Goal: Information Seeking & Learning: Learn about a topic

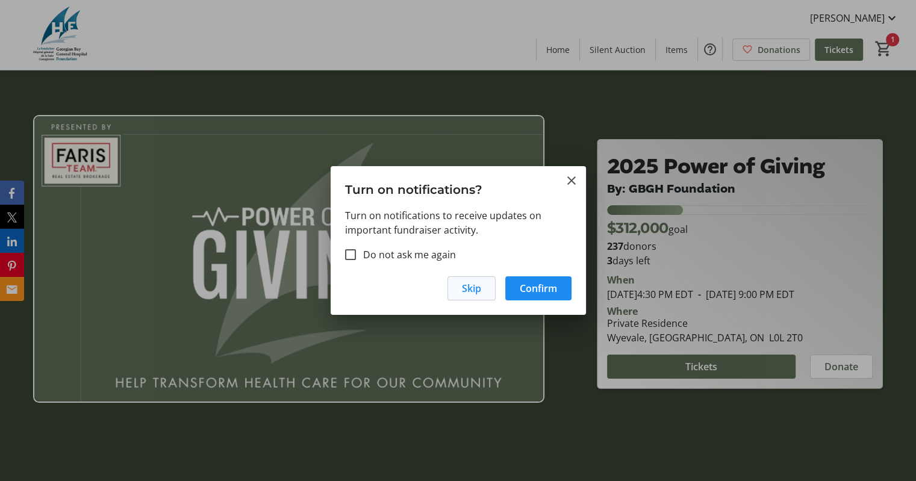
click at [473, 292] on span "Skip" at bounding box center [471, 288] width 19 height 14
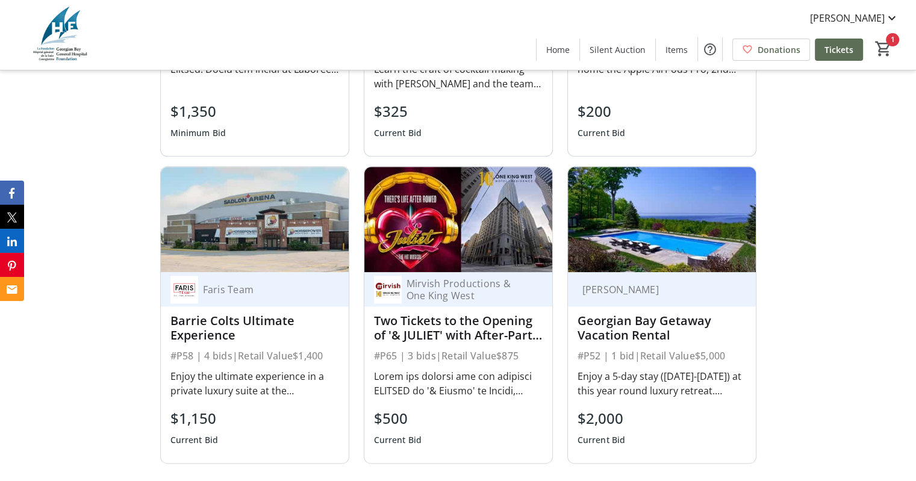
scroll to position [1506, 0]
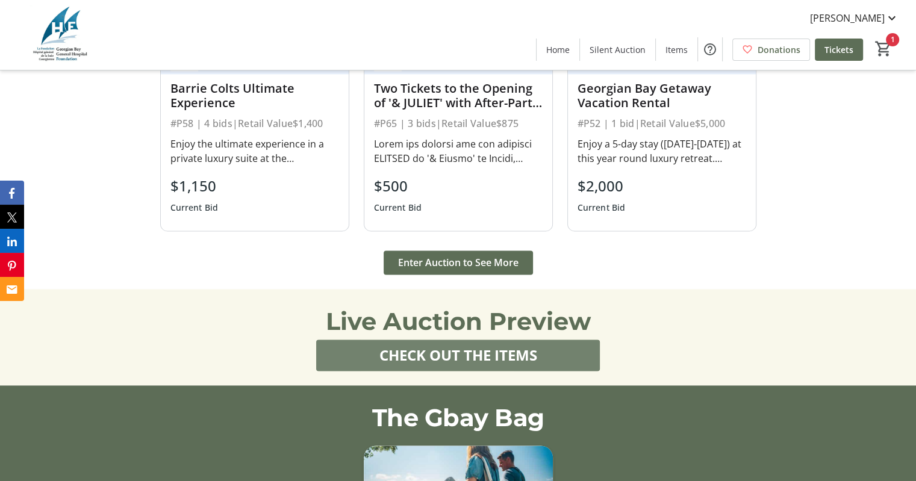
click at [404, 345] on span "CHECK OUT THE ITEMS" at bounding box center [458, 356] width 158 height 22
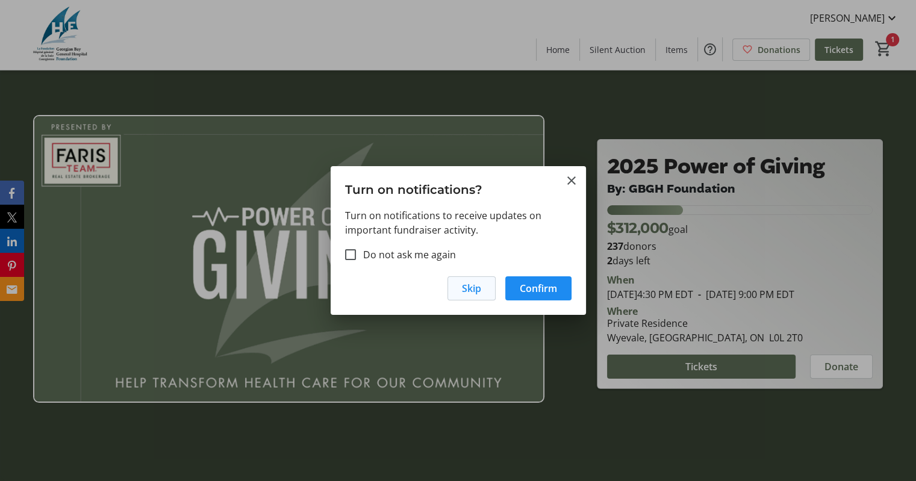
click at [470, 291] on span "Skip" at bounding box center [471, 288] width 19 height 14
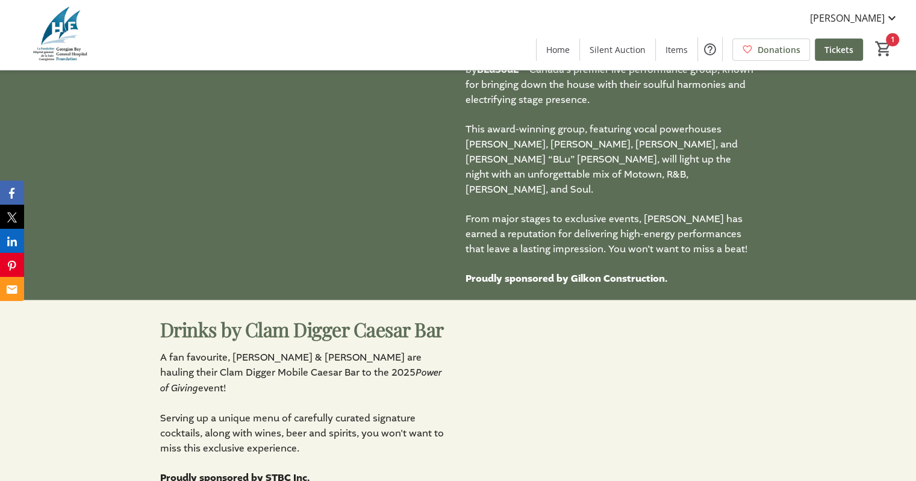
scroll to position [2590, 0]
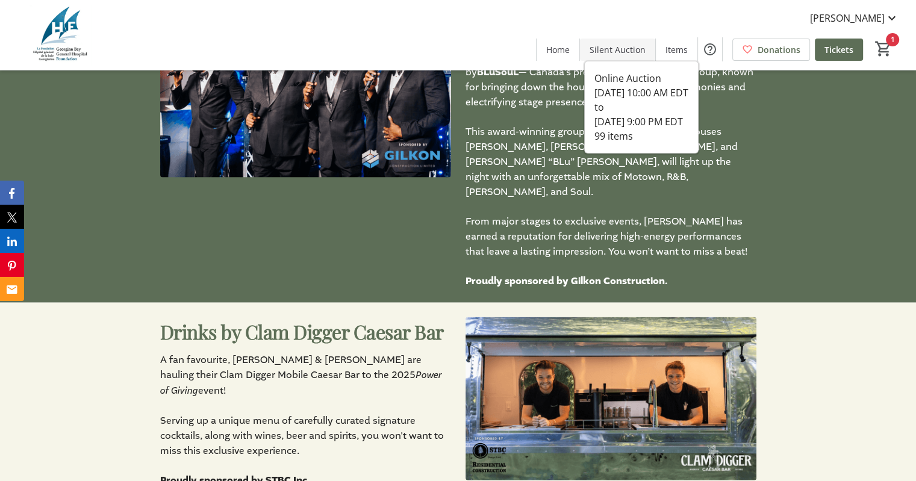
click at [625, 49] on span "Silent Auction" at bounding box center [618, 49] width 56 height 13
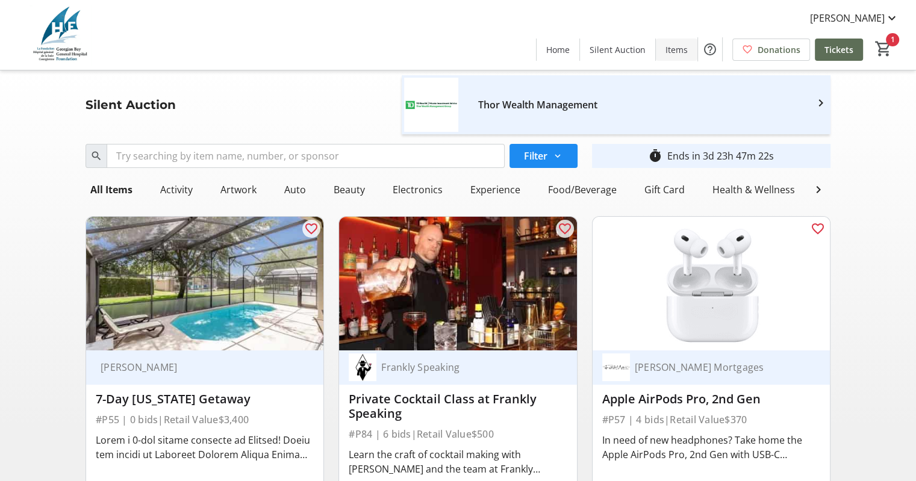
click at [667, 52] on span at bounding box center [677, 49] width 42 height 29
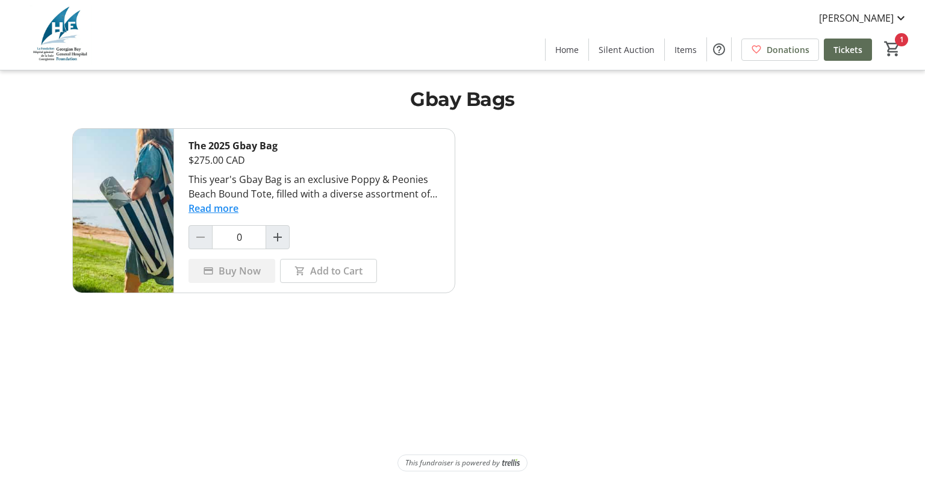
click at [45, 40] on img at bounding box center [60, 35] width 107 height 60
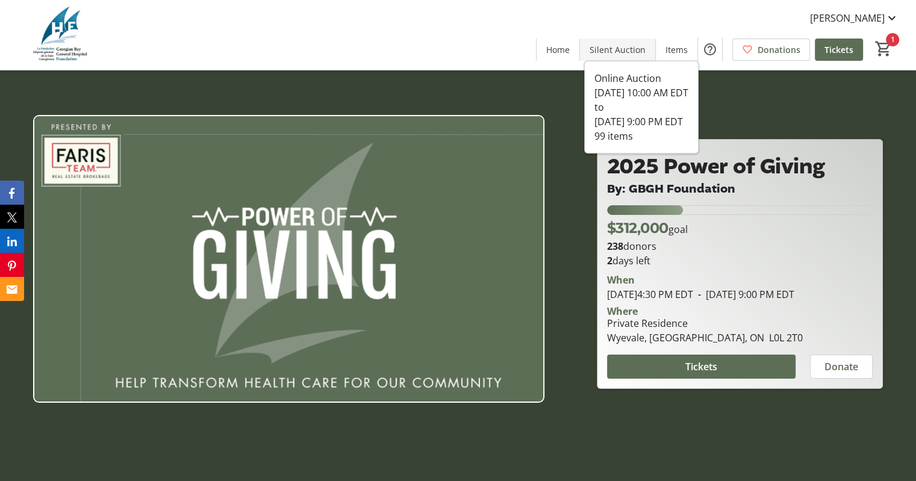
click at [622, 49] on span "Silent Auction" at bounding box center [618, 49] width 56 height 13
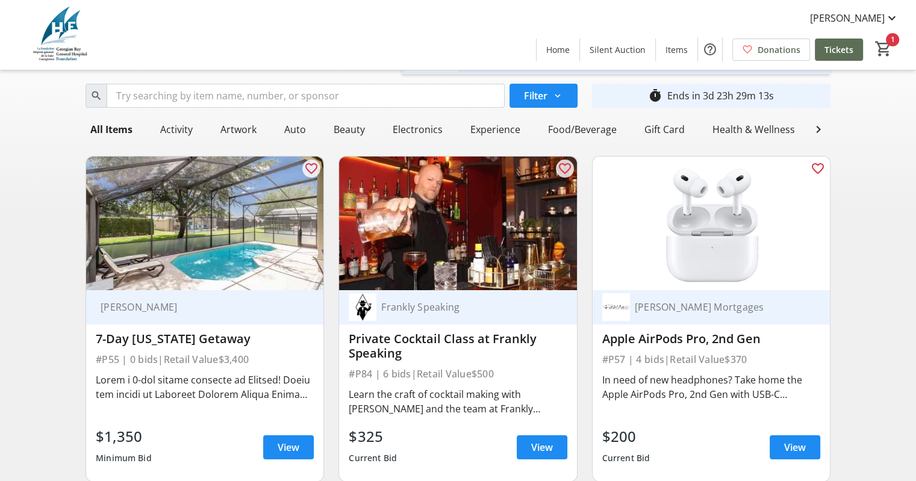
scroll to position [120, 0]
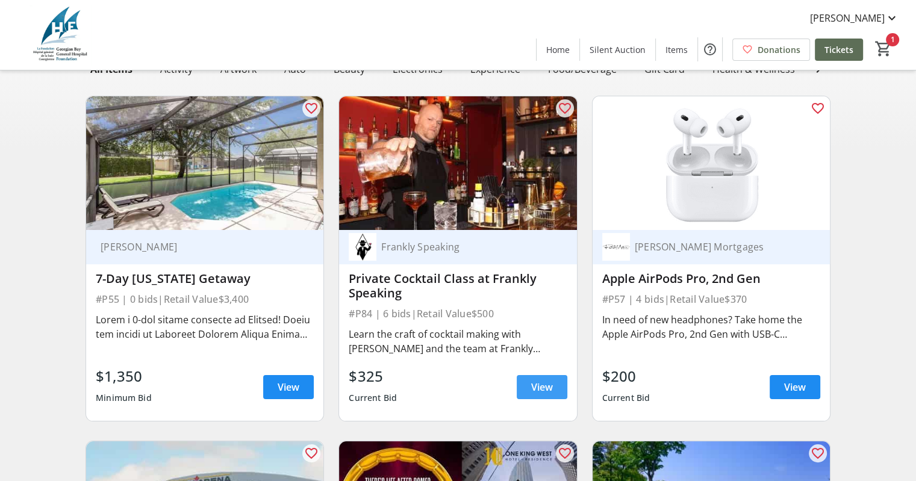
click at [542, 395] on span "View" at bounding box center [542, 387] width 22 height 14
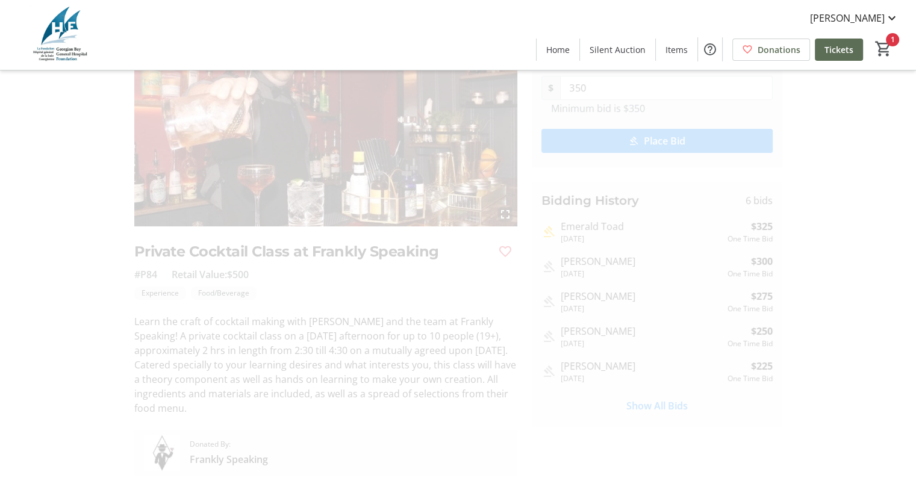
scroll to position [120, 0]
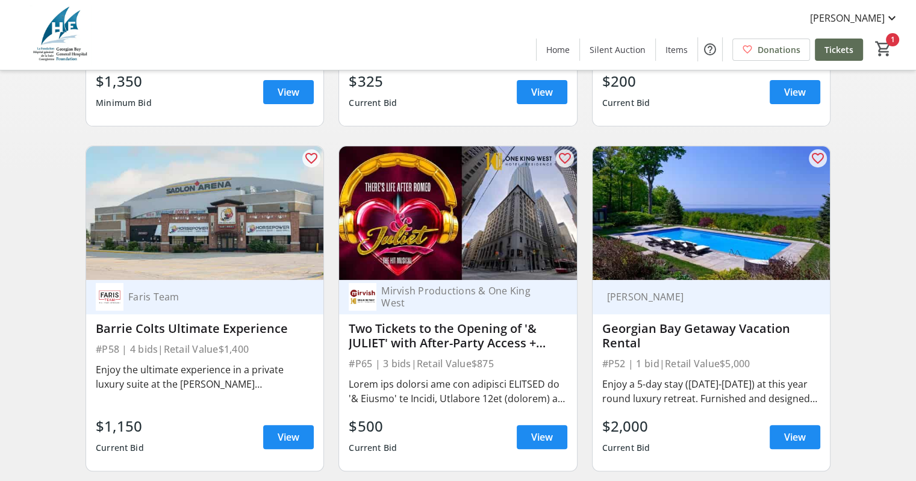
scroll to position [422, 0]
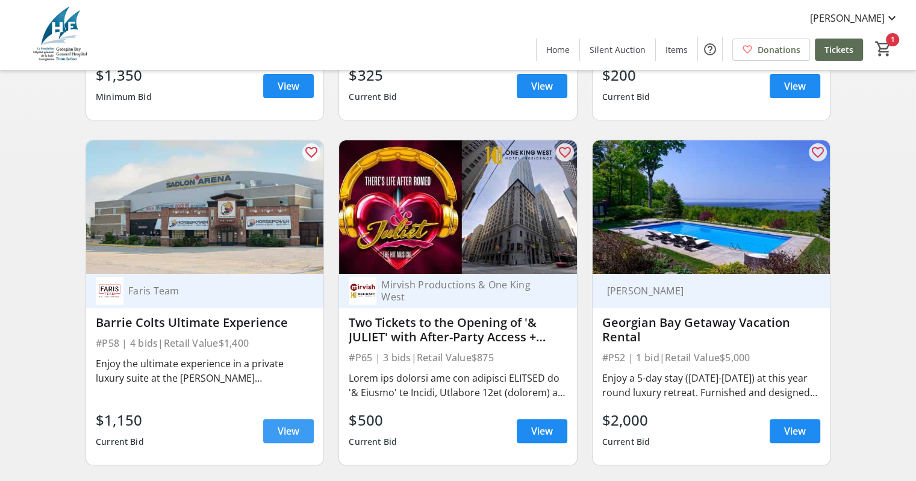
click at [299, 439] on span "View" at bounding box center [289, 431] width 22 height 14
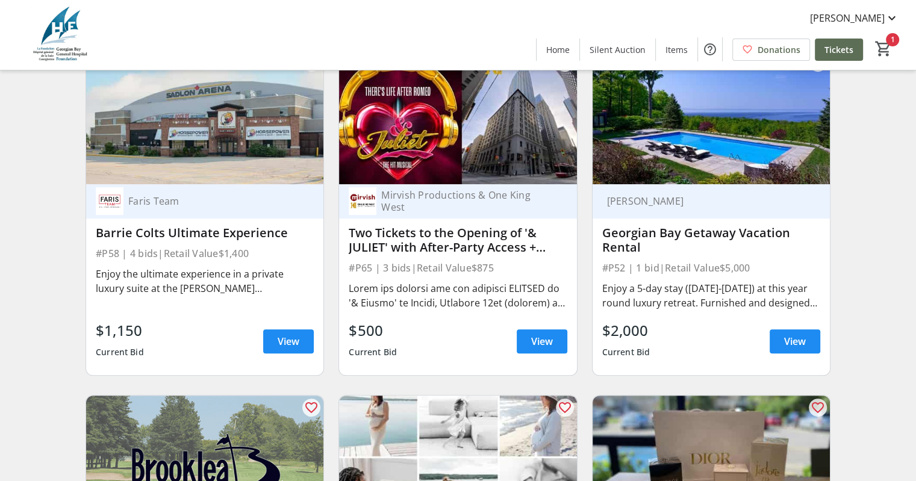
scroll to position [542, 0]
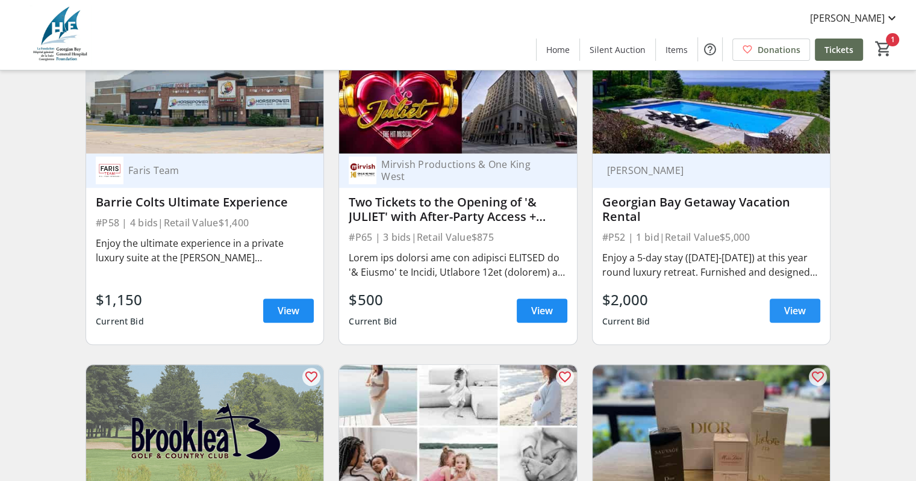
click at [795, 318] on span "View" at bounding box center [795, 311] width 22 height 14
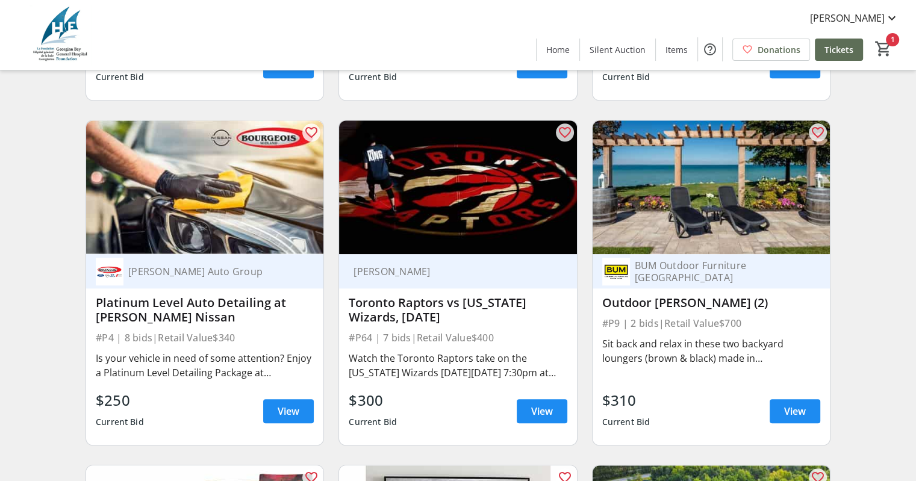
scroll to position [1144, 0]
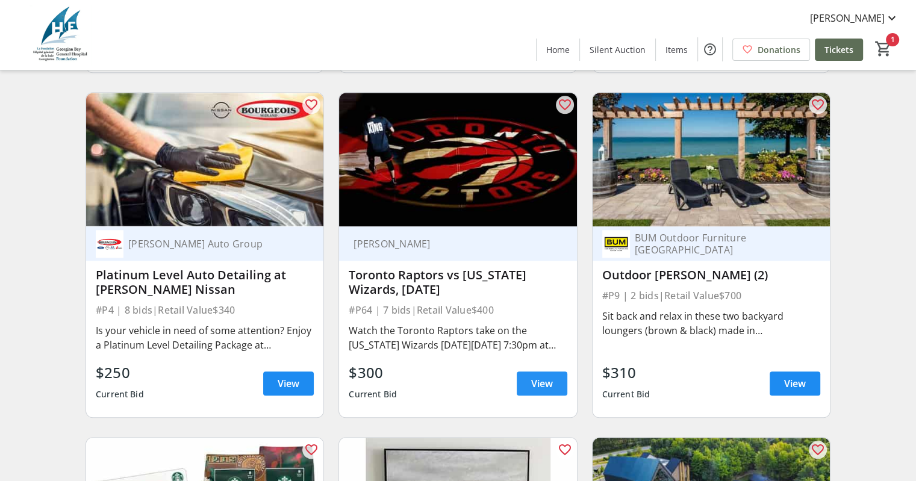
click at [546, 391] on span "View" at bounding box center [542, 383] width 22 height 14
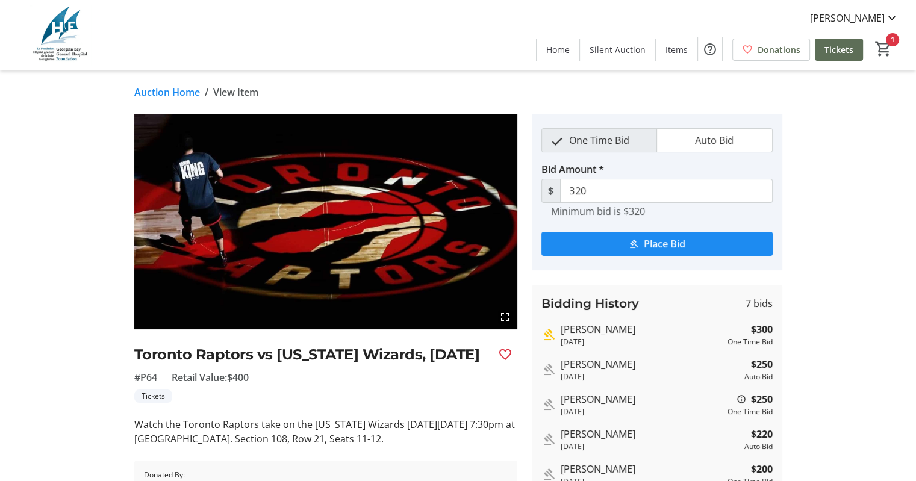
scroll to position [60, 0]
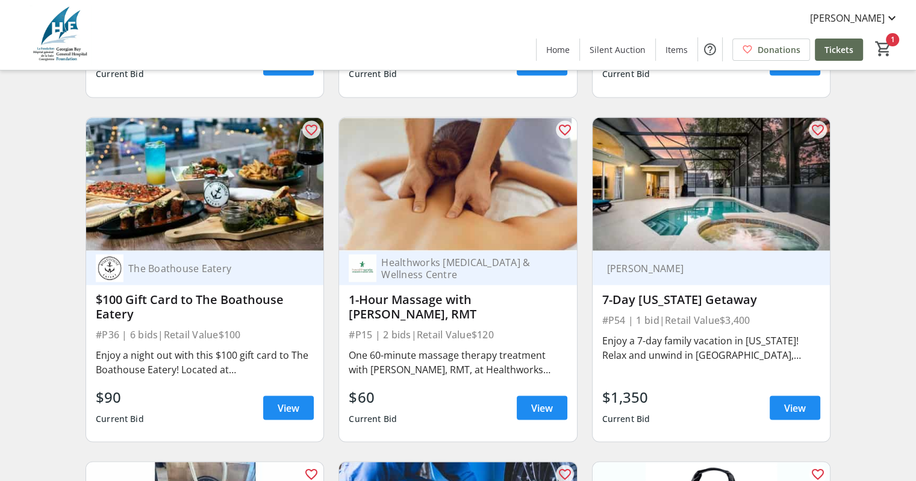
scroll to position [2168, 0]
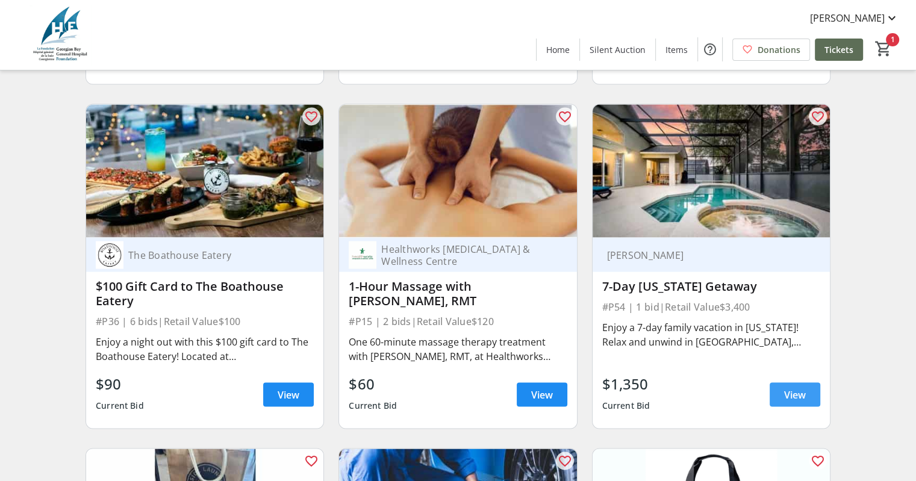
click at [781, 409] on span at bounding box center [795, 394] width 51 height 29
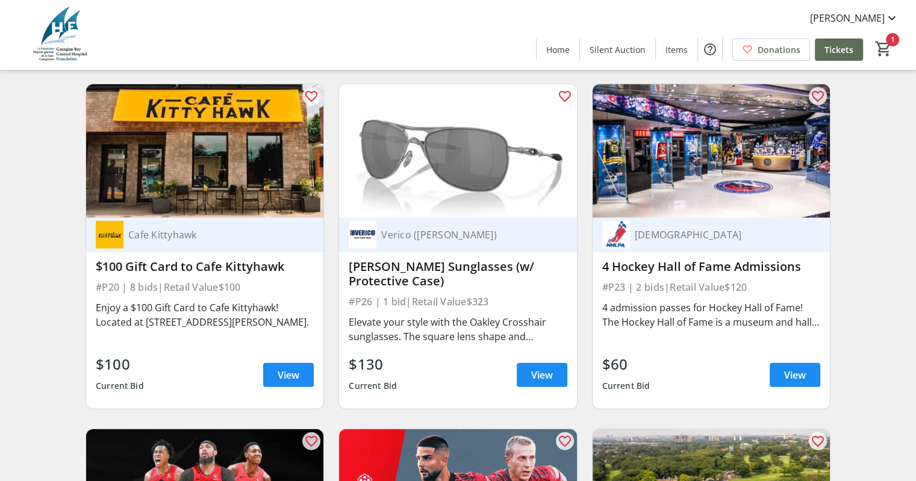
scroll to position [2891, 0]
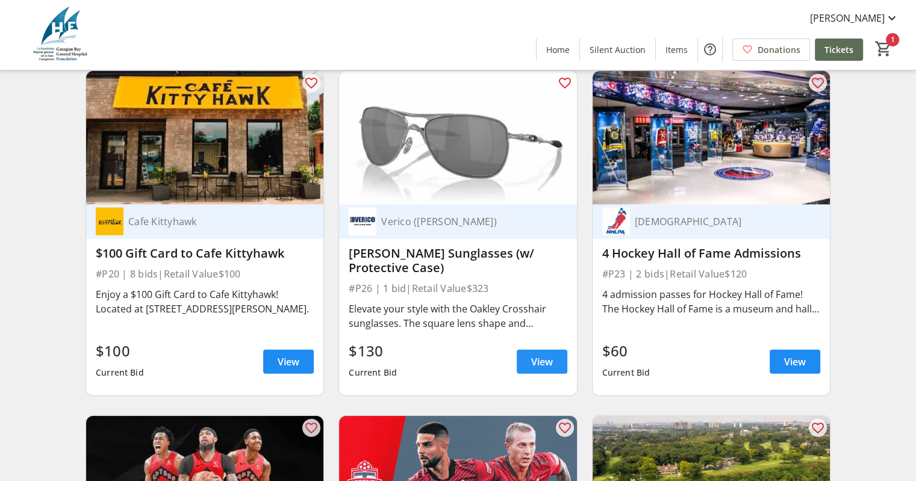
click at [537, 369] on span "View" at bounding box center [542, 362] width 22 height 14
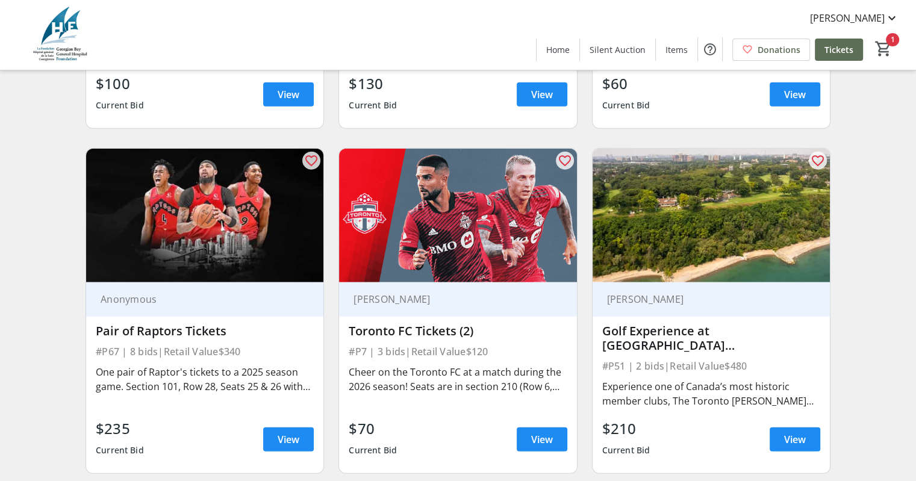
scroll to position [3192, 0]
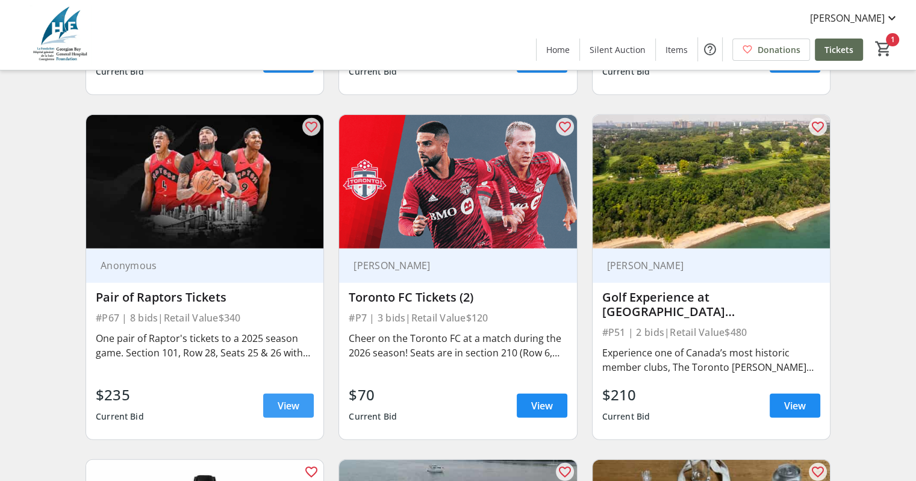
click at [292, 413] on span "View" at bounding box center [289, 406] width 22 height 14
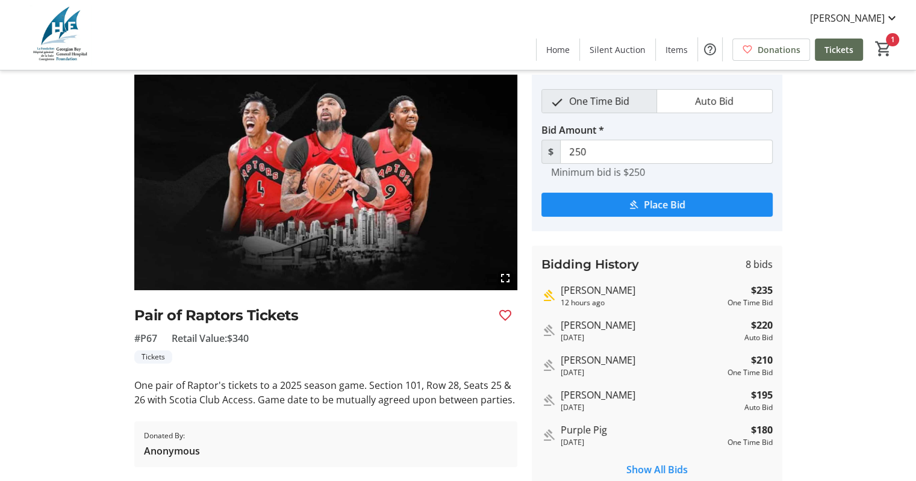
scroll to position [60, 0]
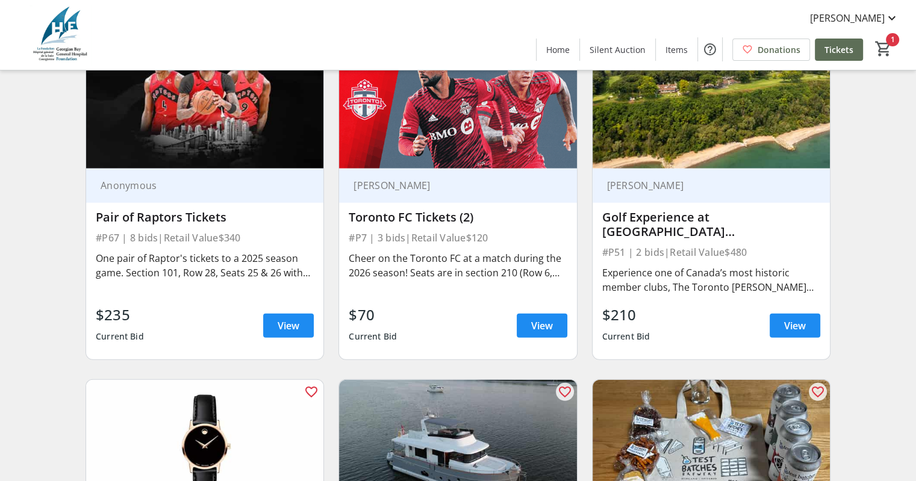
scroll to position [3253, 0]
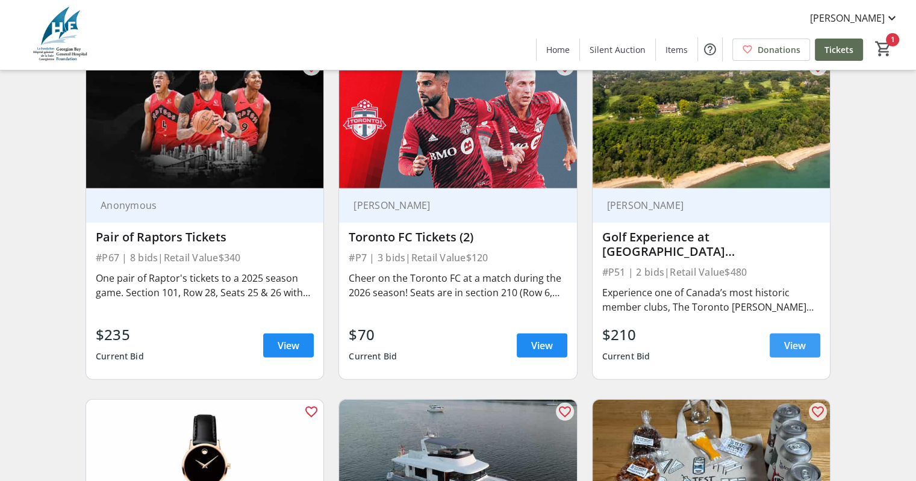
click at [777, 349] on span at bounding box center [795, 345] width 51 height 29
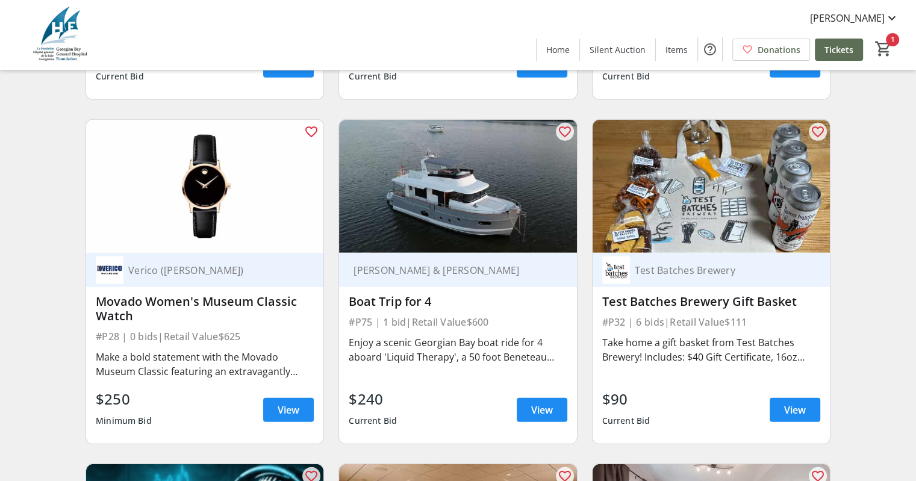
scroll to position [3554, 0]
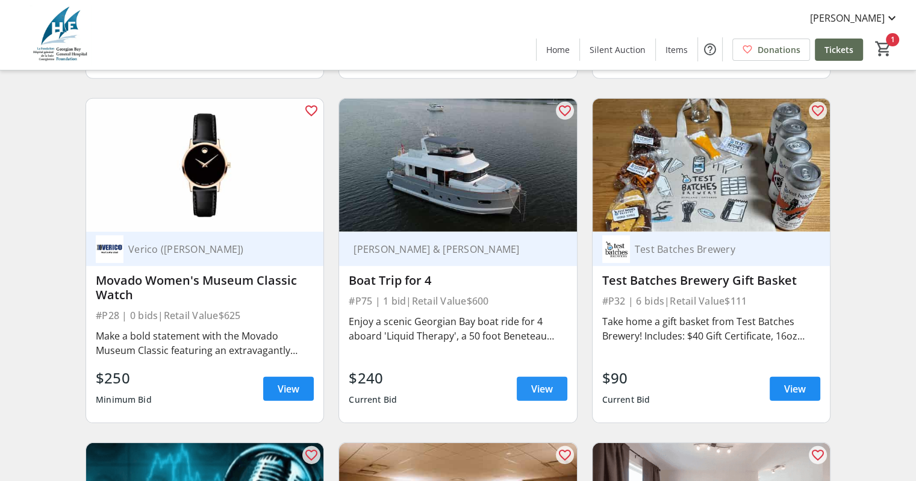
click at [546, 393] on span "View" at bounding box center [542, 389] width 22 height 14
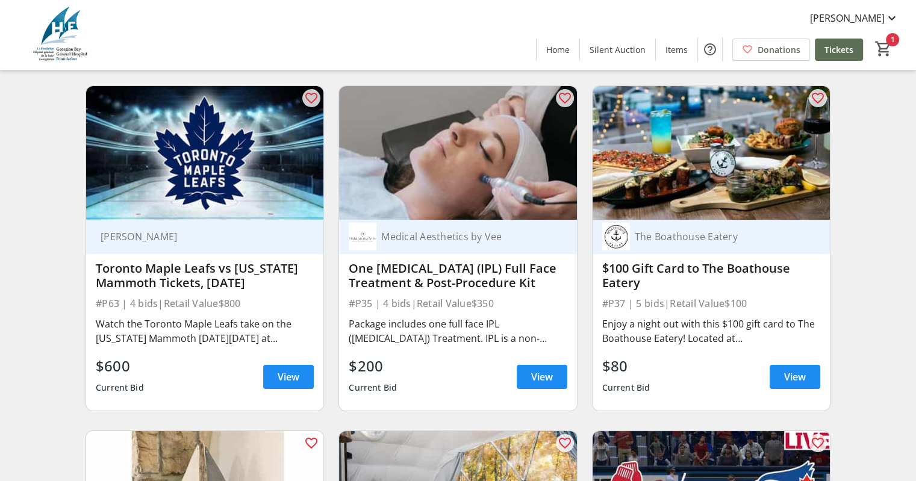
scroll to position [4638, 0]
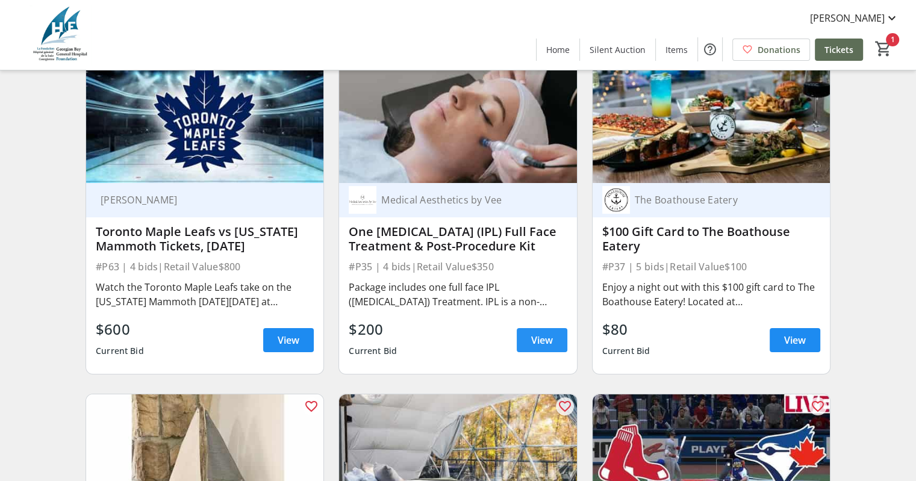
click at [557, 344] on span at bounding box center [542, 340] width 51 height 29
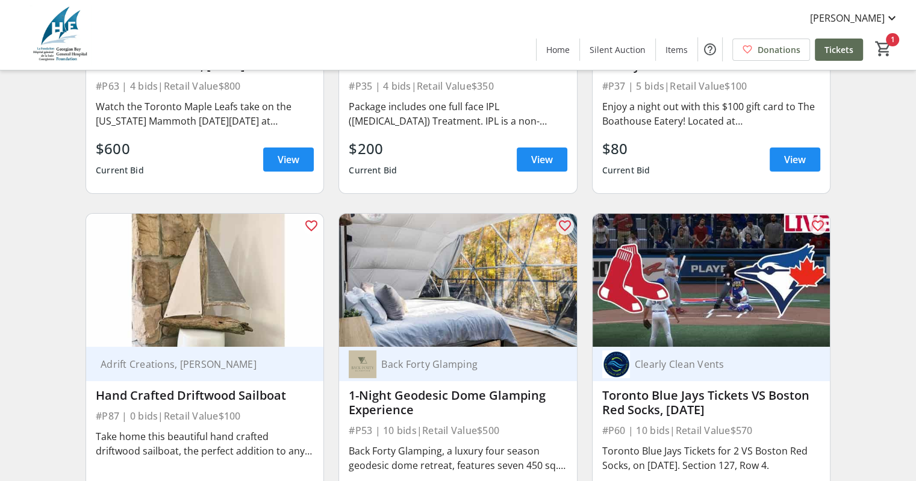
scroll to position [4879, 0]
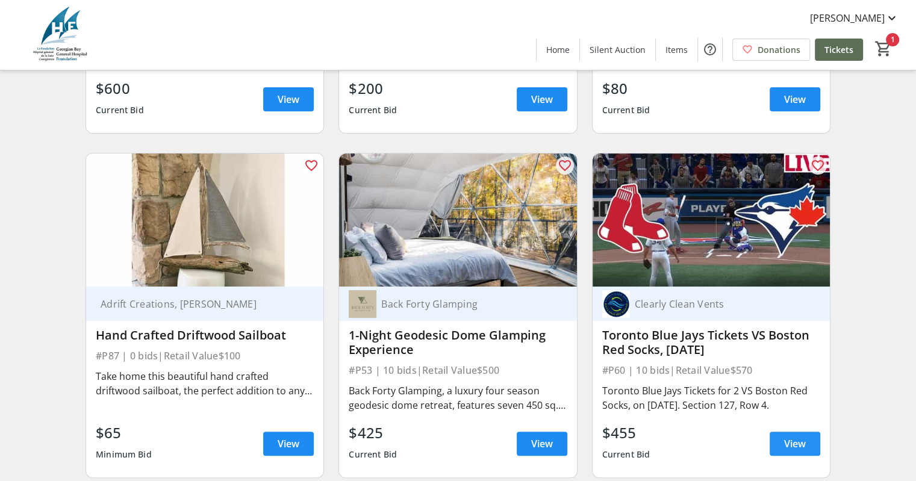
click at [802, 451] on span "View" at bounding box center [795, 444] width 22 height 14
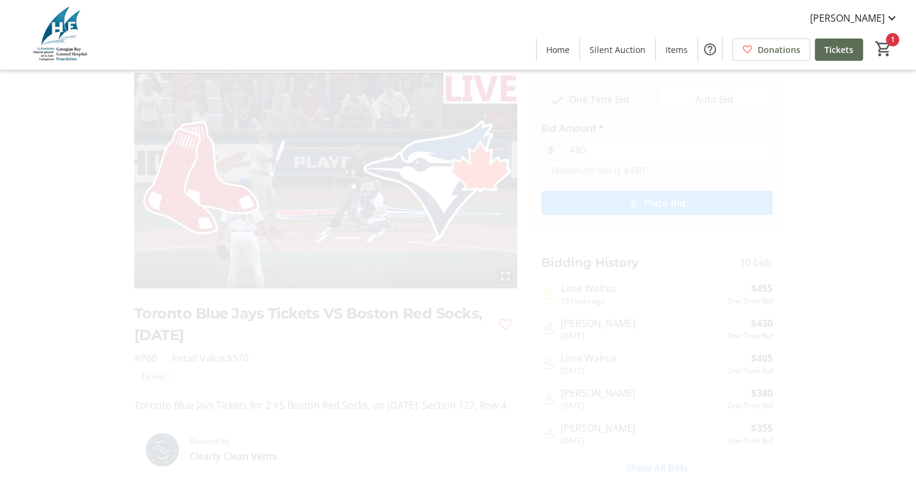
scroll to position [60, 0]
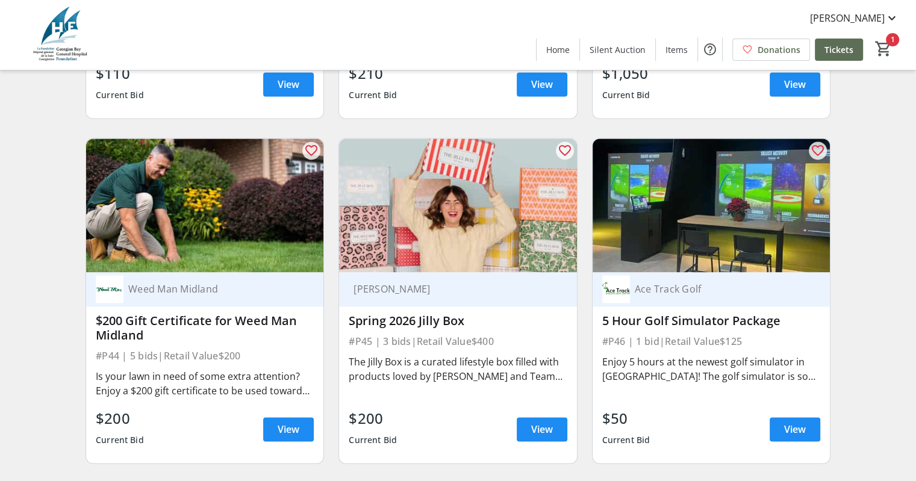
scroll to position [6325, 0]
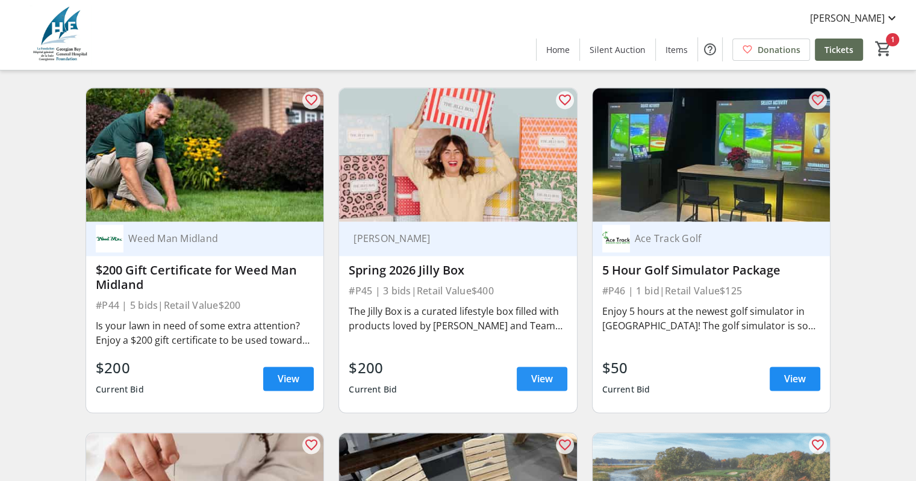
click at [540, 384] on span "View" at bounding box center [542, 379] width 22 height 14
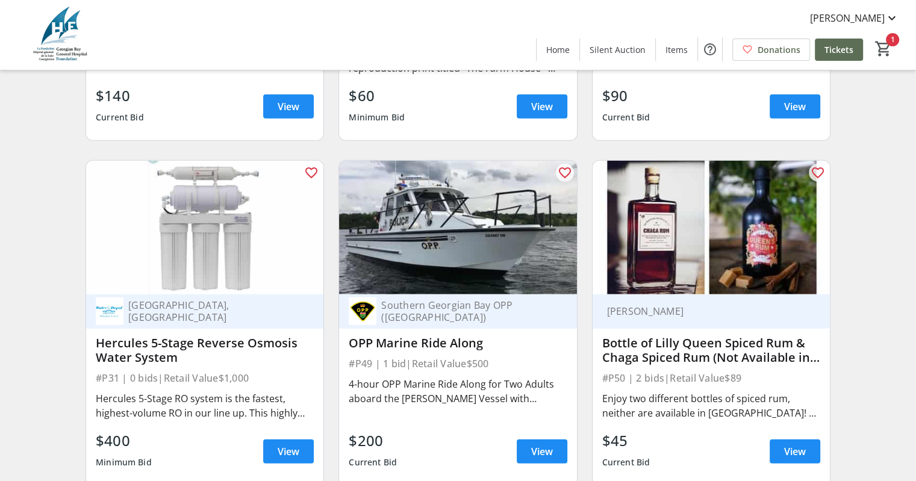
scroll to position [7710, 0]
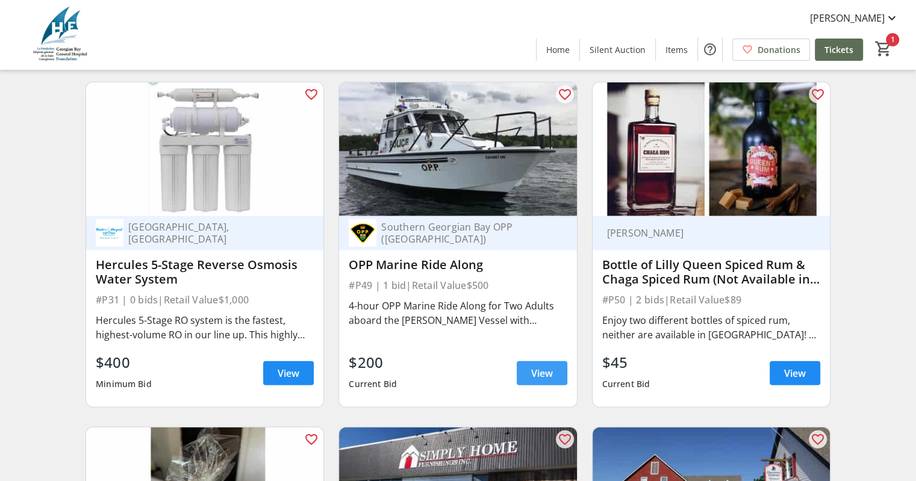
click at [550, 381] on span "View" at bounding box center [542, 373] width 22 height 14
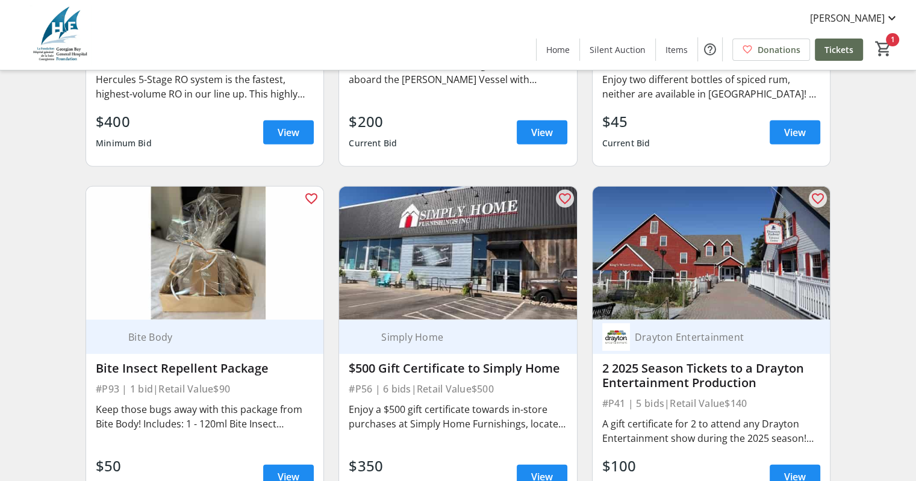
scroll to position [8011, 0]
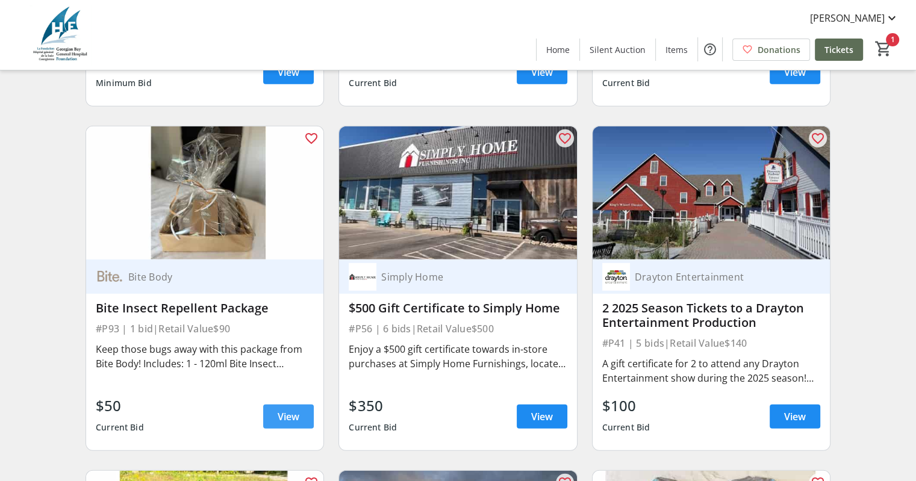
click at [275, 427] on span at bounding box center [288, 416] width 51 height 29
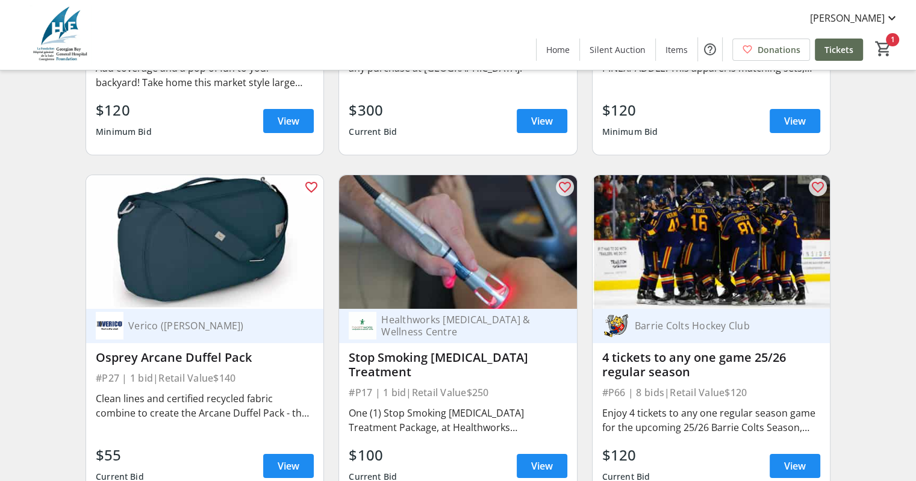
scroll to position [8674, 0]
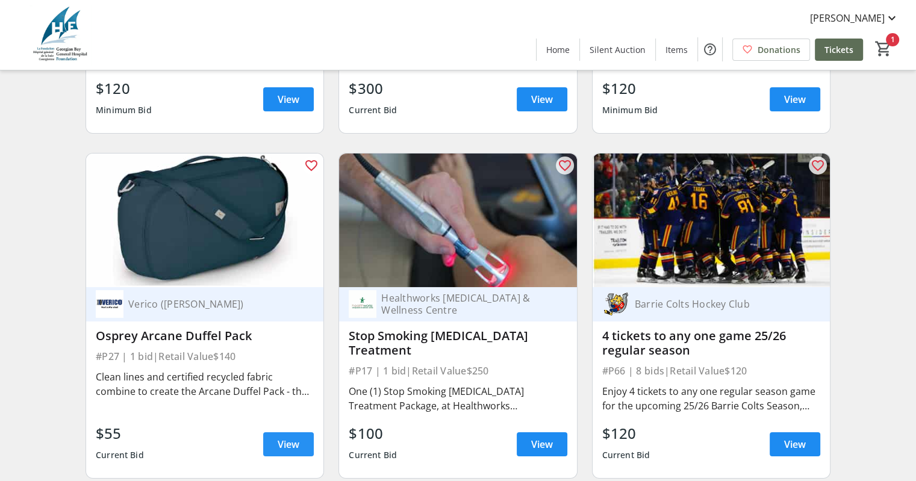
click at [305, 448] on span at bounding box center [288, 444] width 51 height 29
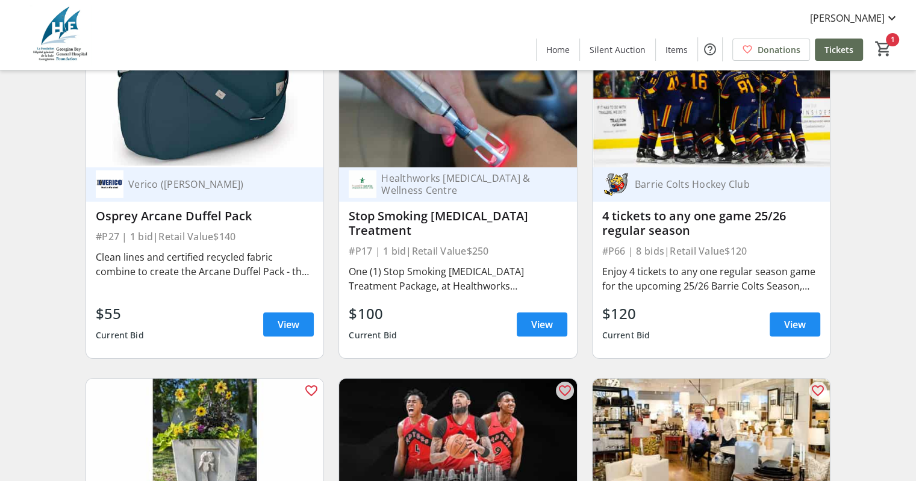
scroll to position [8794, 0]
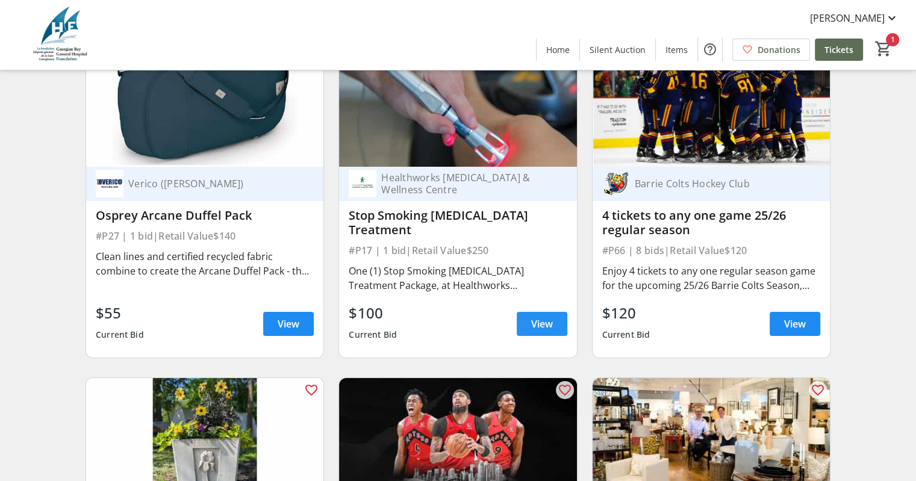
click at [531, 332] on link "View" at bounding box center [542, 324] width 51 height 24
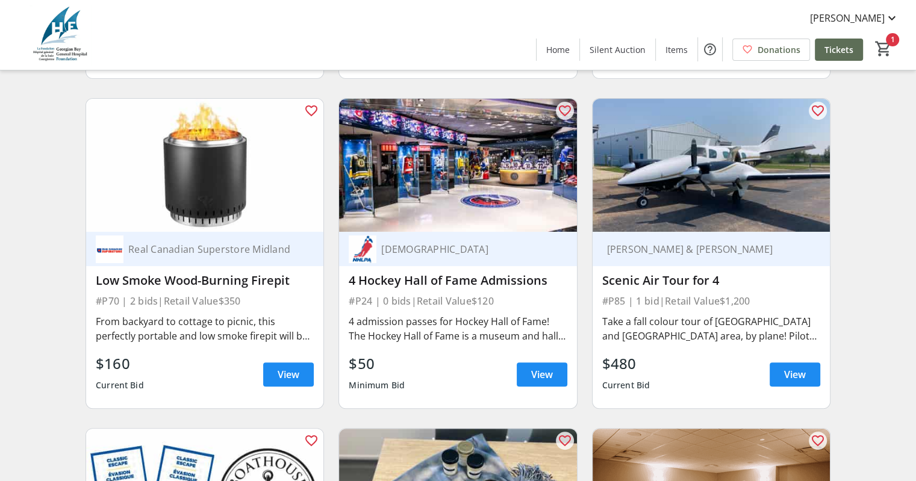
scroll to position [9397, 0]
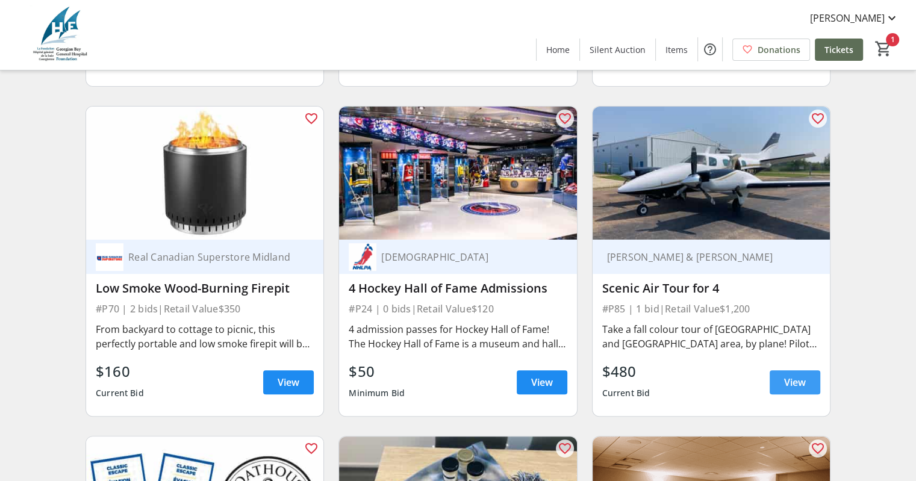
click at [796, 386] on span "View" at bounding box center [795, 382] width 22 height 14
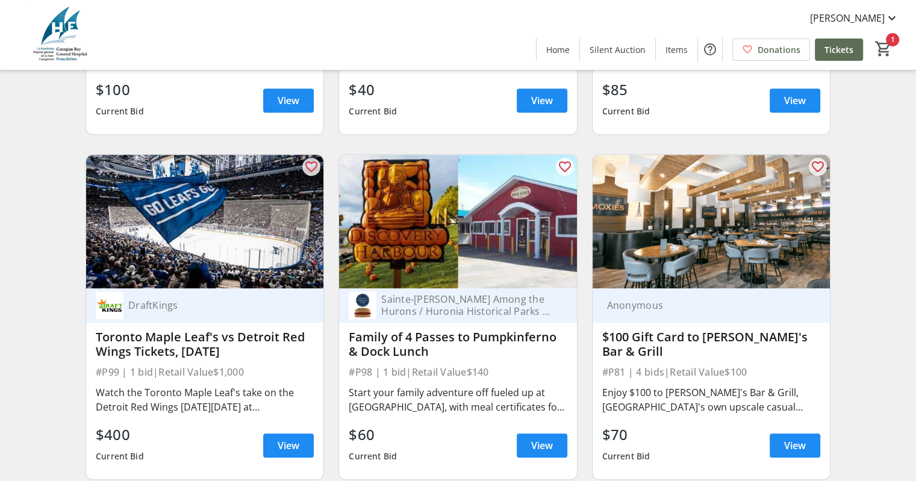
scroll to position [10059, 0]
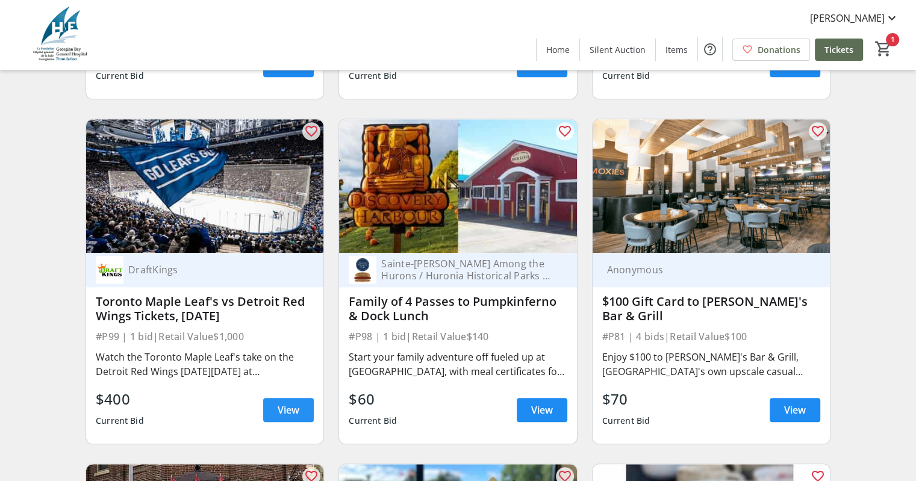
click at [283, 416] on span "View" at bounding box center [289, 410] width 22 height 14
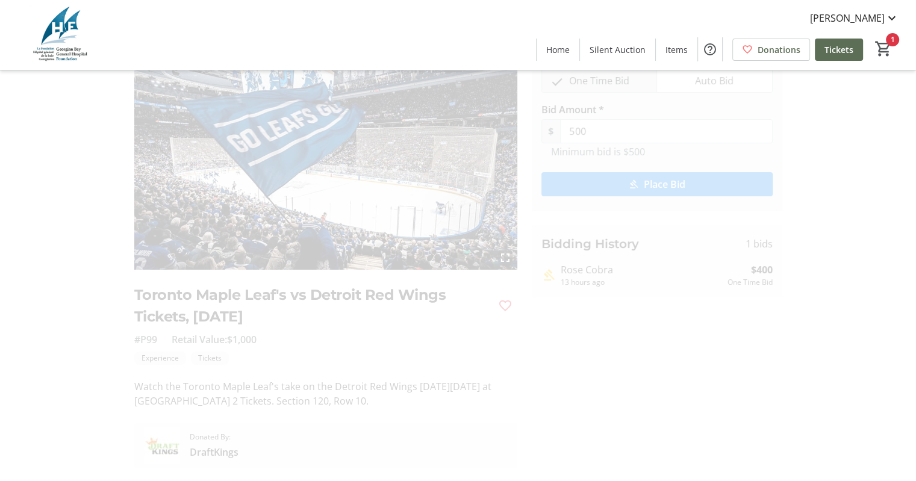
scroll to position [60, 0]
